Goal: Task Accomplishment & Management: Use online tool/utility

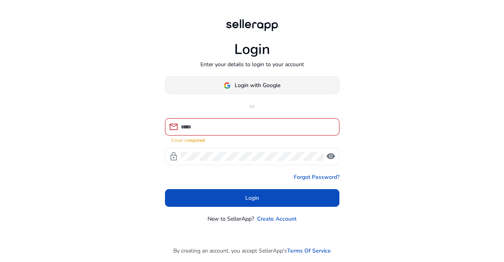
click at [253, 83] on span "Login with Google" at bounding box center [258, 85] width 46 height 8
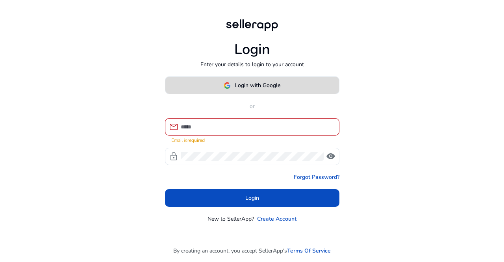
click at [255, 81] on span "Login with Google" at bounding box center [258, 85] width 46 height 8
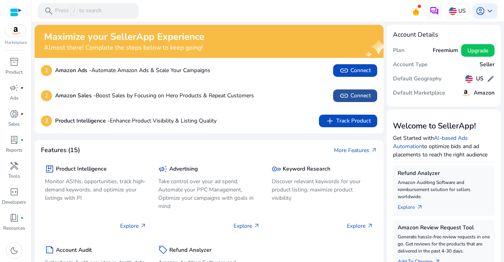
click at [353, 93] on span "link Connect" at bounding box center [356, 95] width 32 height 9
